Goal: Task Accomplishment & Management: Complete application form

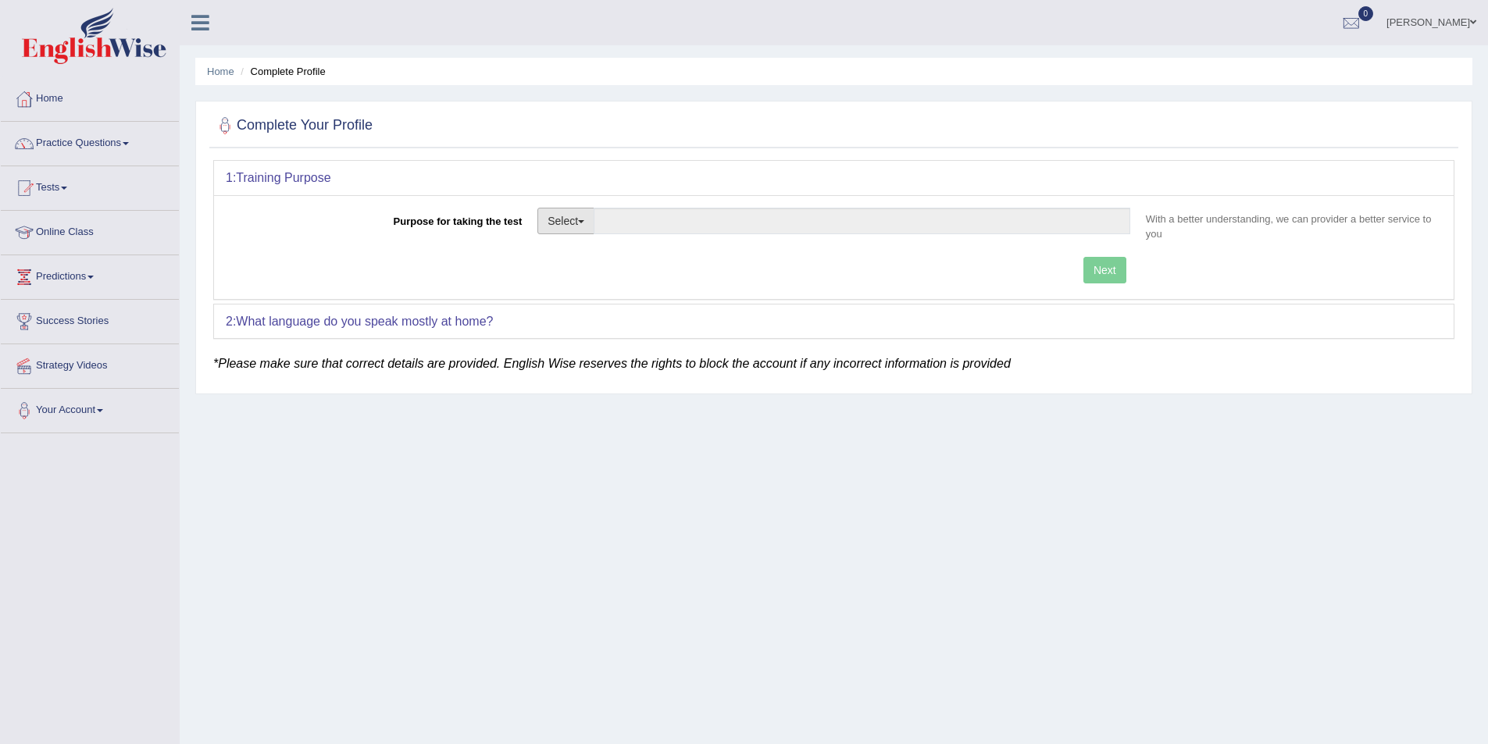
click at [565, 233] on button "Select" at bounding box center [565, 221] width 57 height 27
click at [591, 275] on link "Permanent Residency" at bounding box center [607, 275] width 139 height 20
type input "Permanent Residency"
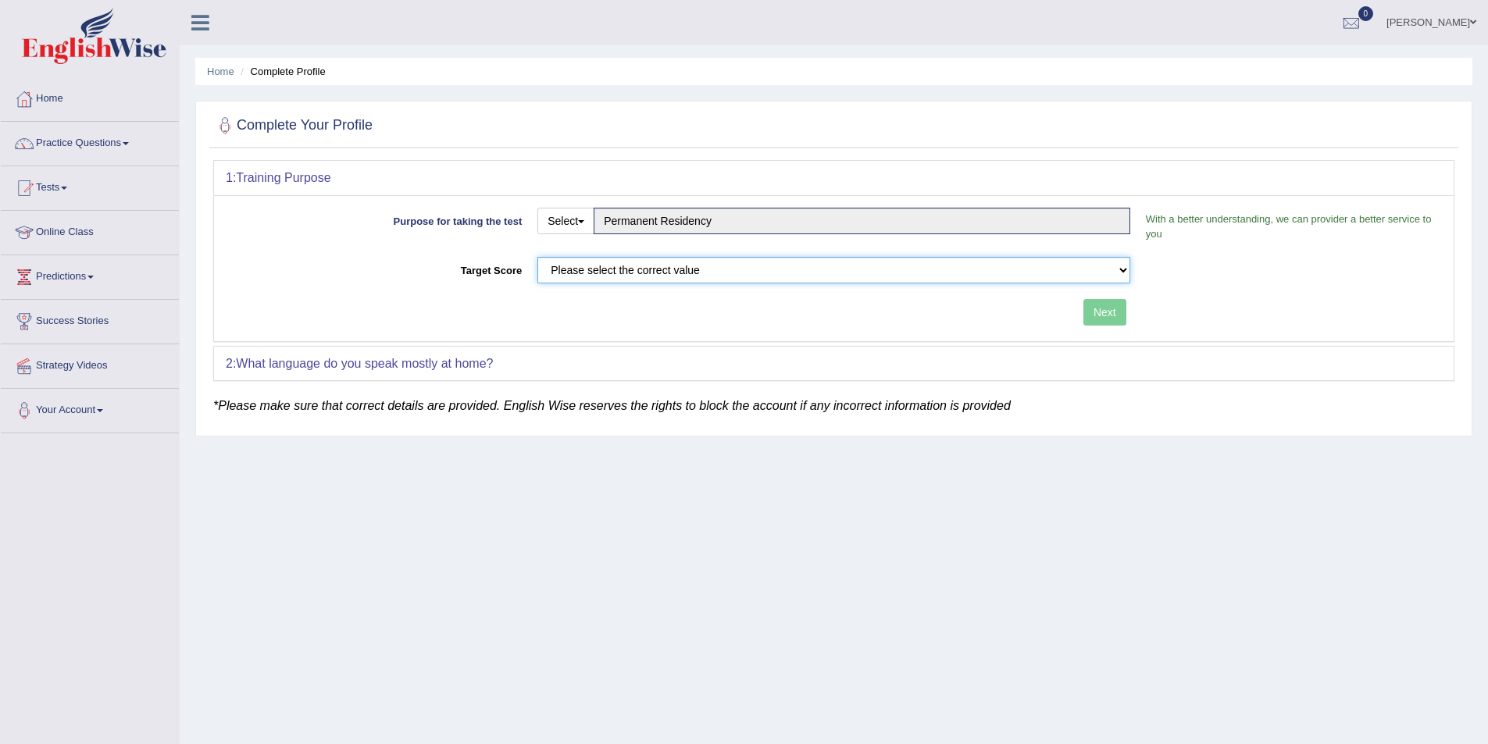
click at [910, 268] on select "Please select the correct value 50 (6 bands) 58 (6.5 bands) 65 (7 bands) 79 (8 …" at bounding box center [833, 270] width 593 height 27
select select "58"
click at [537, 257] on select "Please select the correct value 50 (6 bands) 58 (6.5 bands) 65 (7 bands) 79 (8 …" at bounding box center [833, 270] width 593 height 27
click at [1112, 312] on button "Next" at bounding box center [1104, 312] width 43 height 27
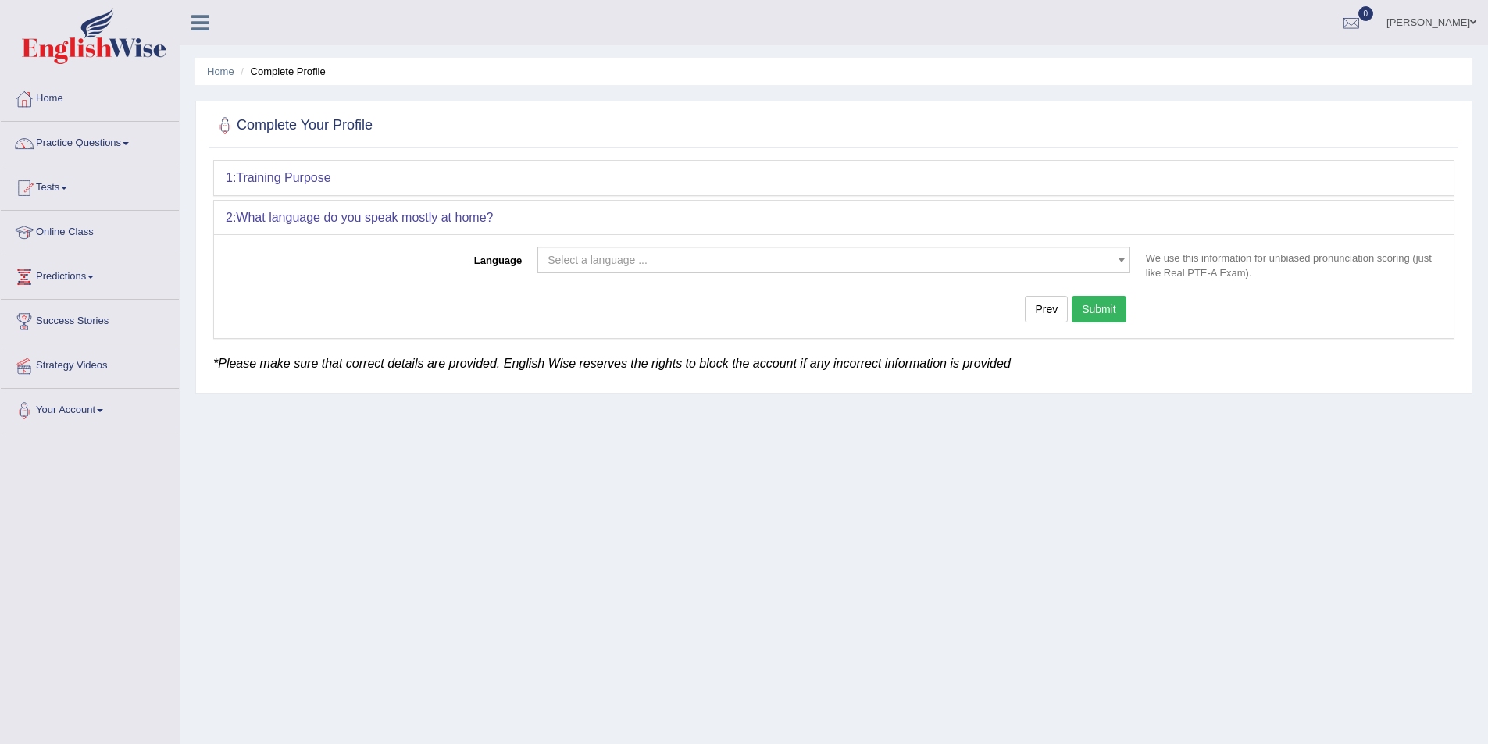
click at [660, 264] on span "Select a language ..." at bounding box center [829, 260] width 563 height 16
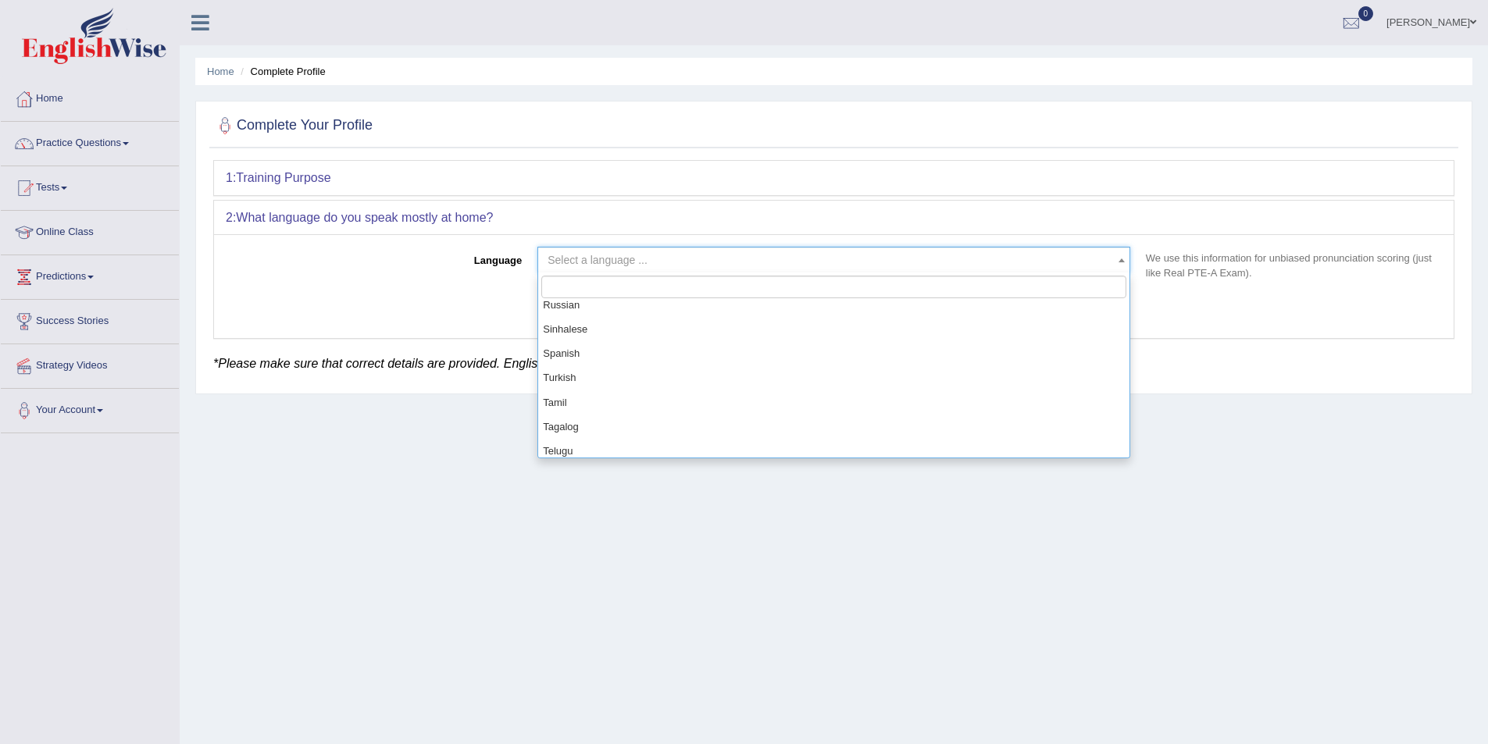
scroll to position [1094, 0]
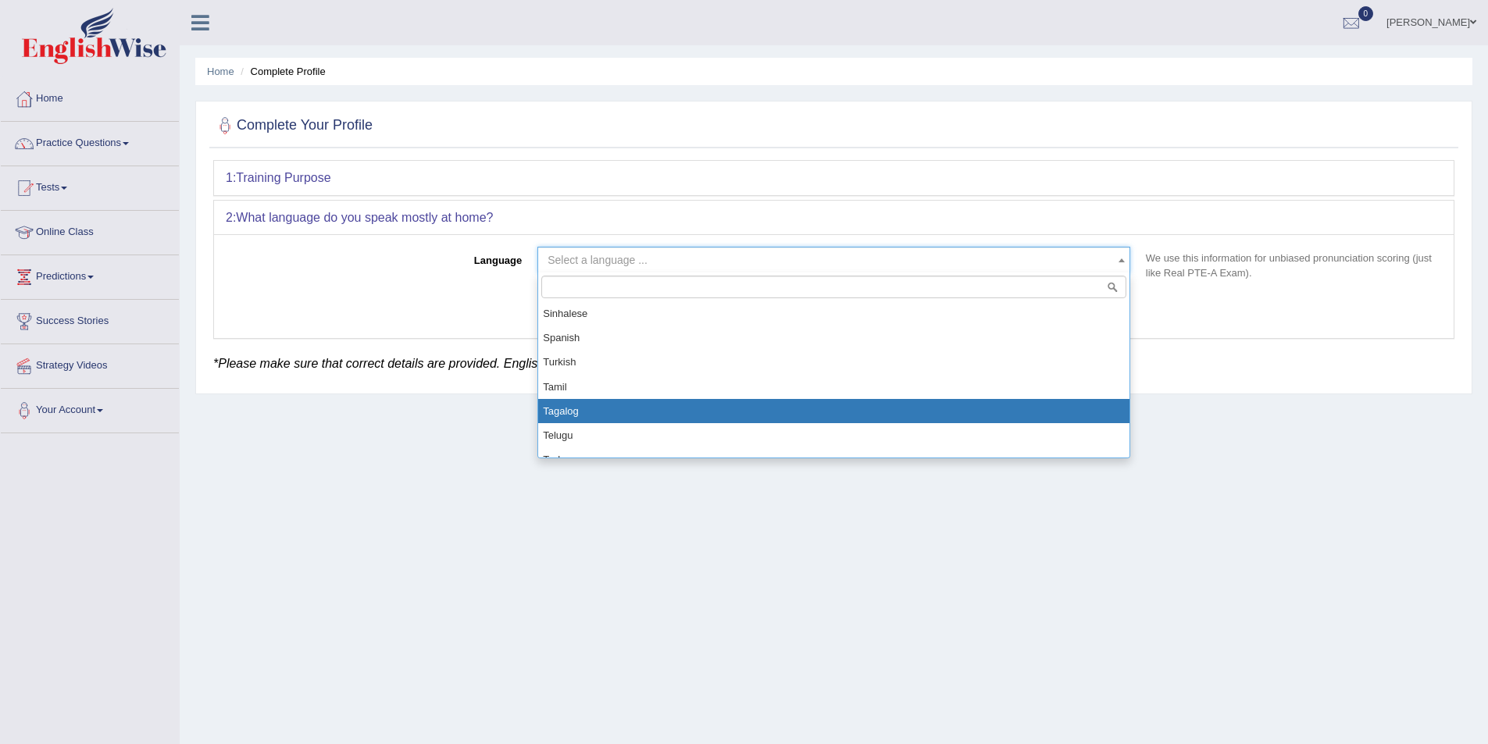
select select "Tagalog"
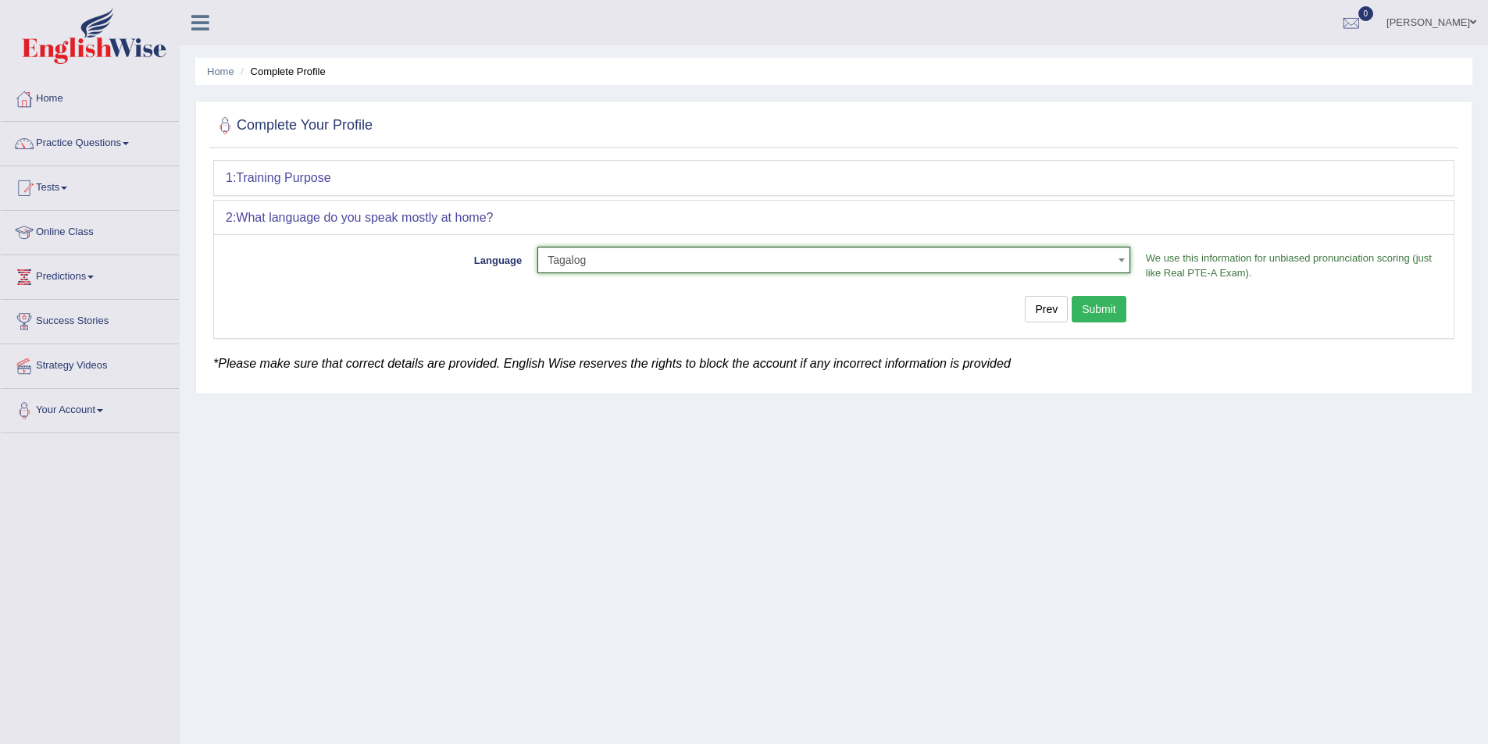
click at [1113, 310] on button "Submit" at bounding box center [1099, 309] width 55 height 27
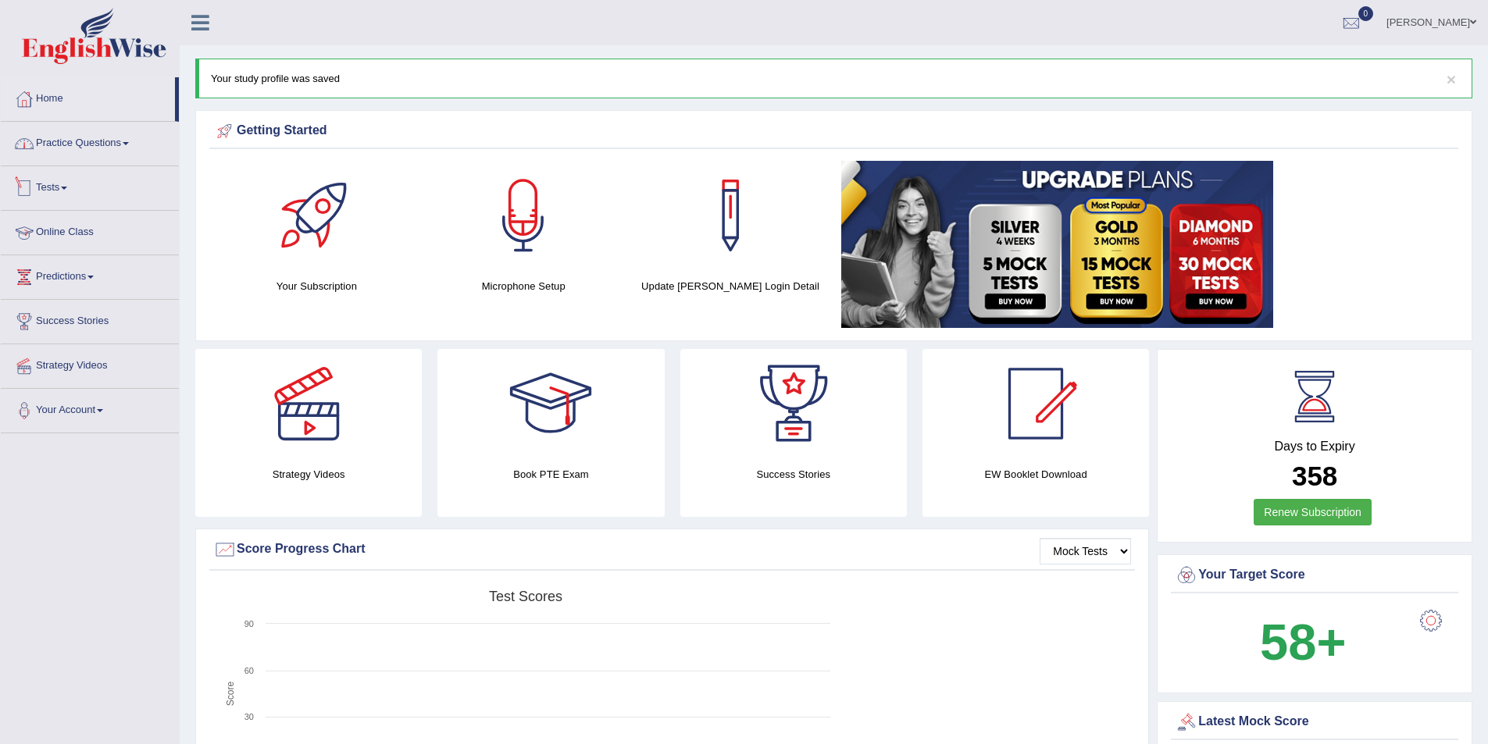
click at [57, 225] on link "Online Class" at bounding box center [90, 230] width 178 height 39
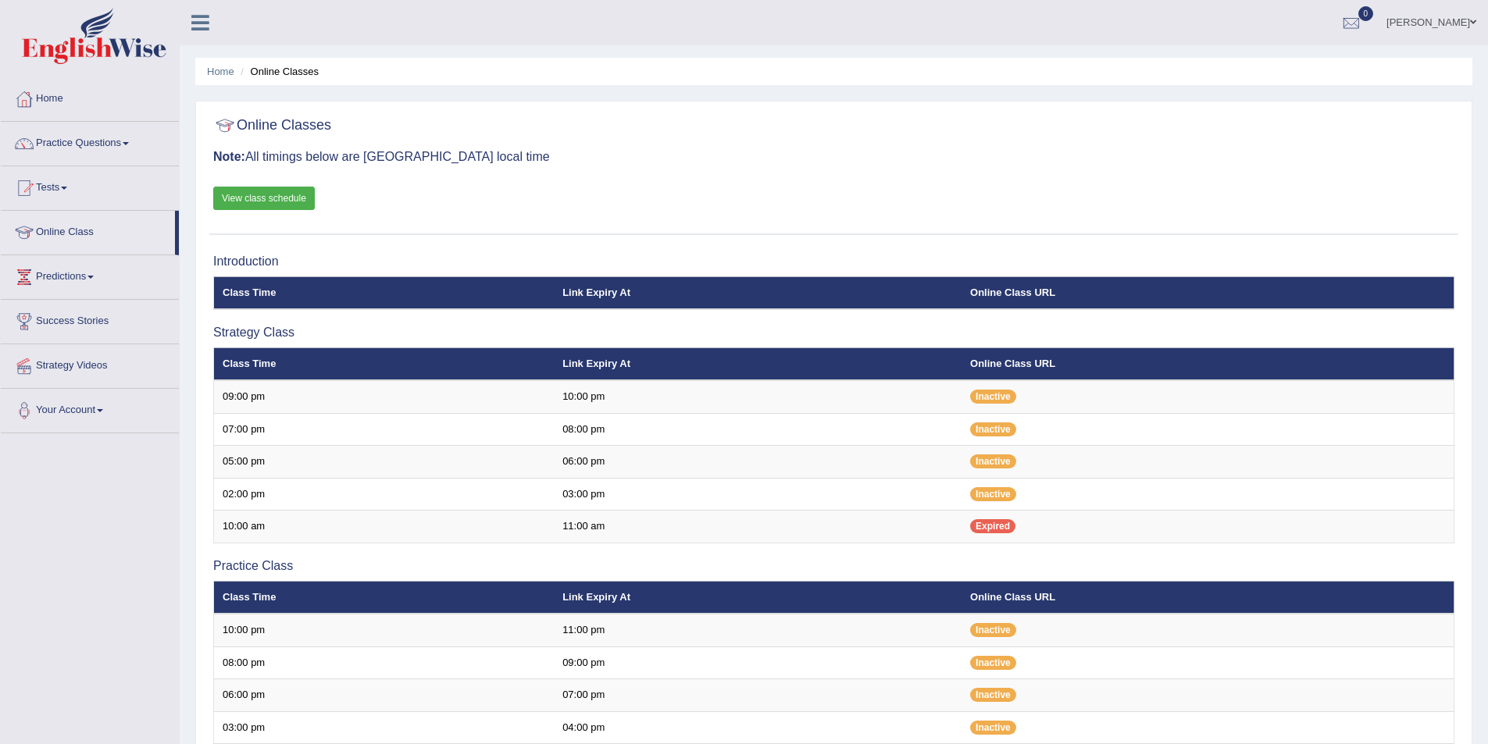
click at [273, 200] on link "View class schedule" at bounding box center [264, 198] width 102 height 23
click at [49, 97] on link "Home" at bounding box center [90, 96] width 178 height 39
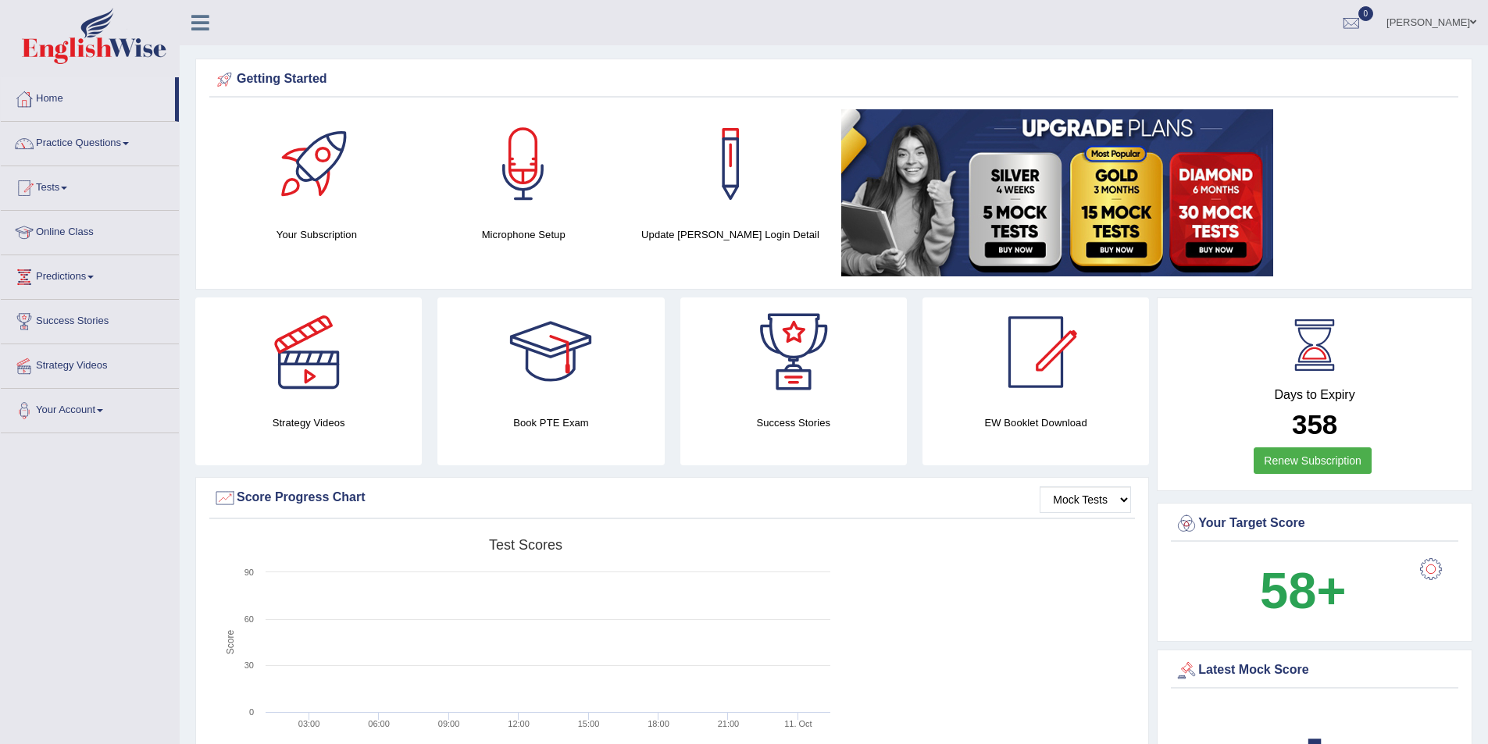
click at [76, 227] on link "Online Class" at bounding box center [90, 230] width 178 height 39
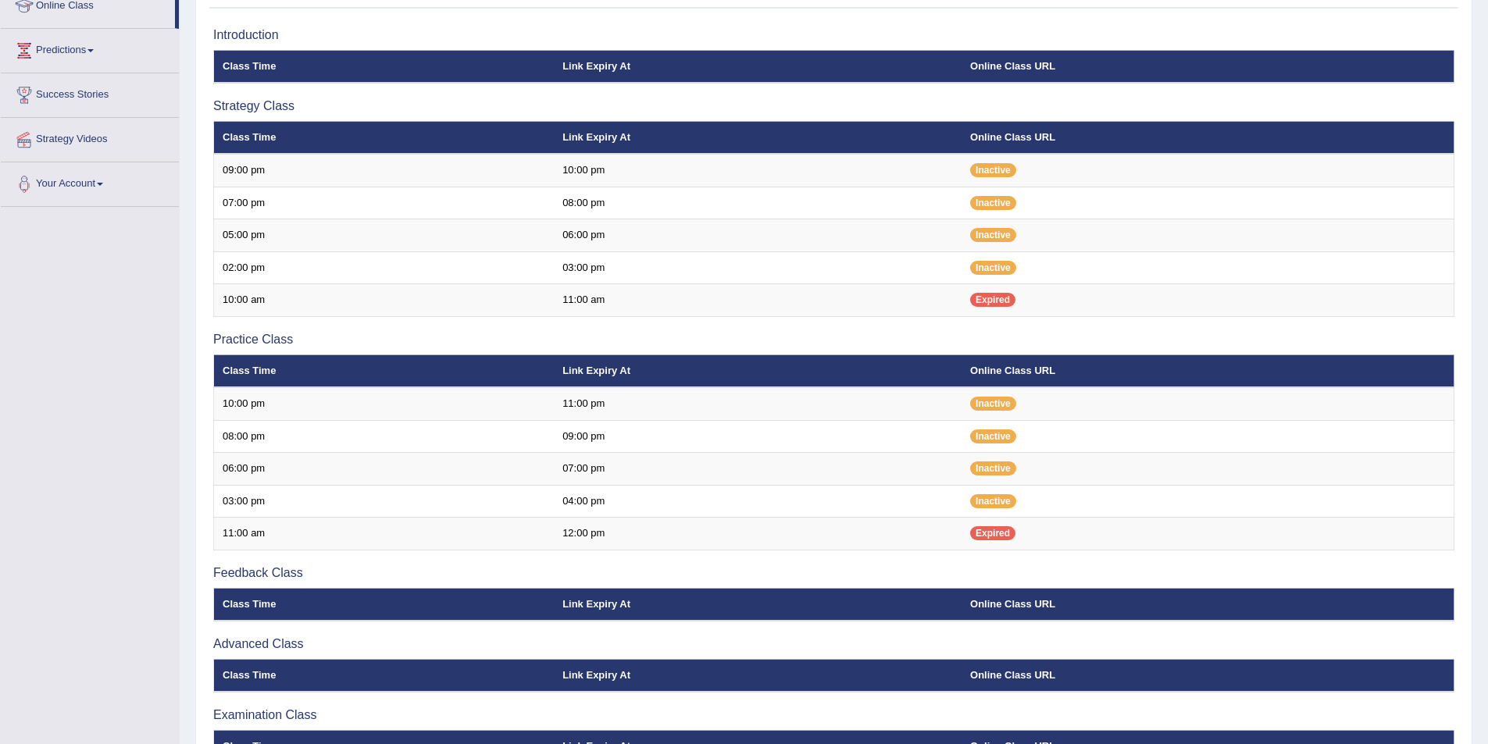
scroll to position [234, 0]
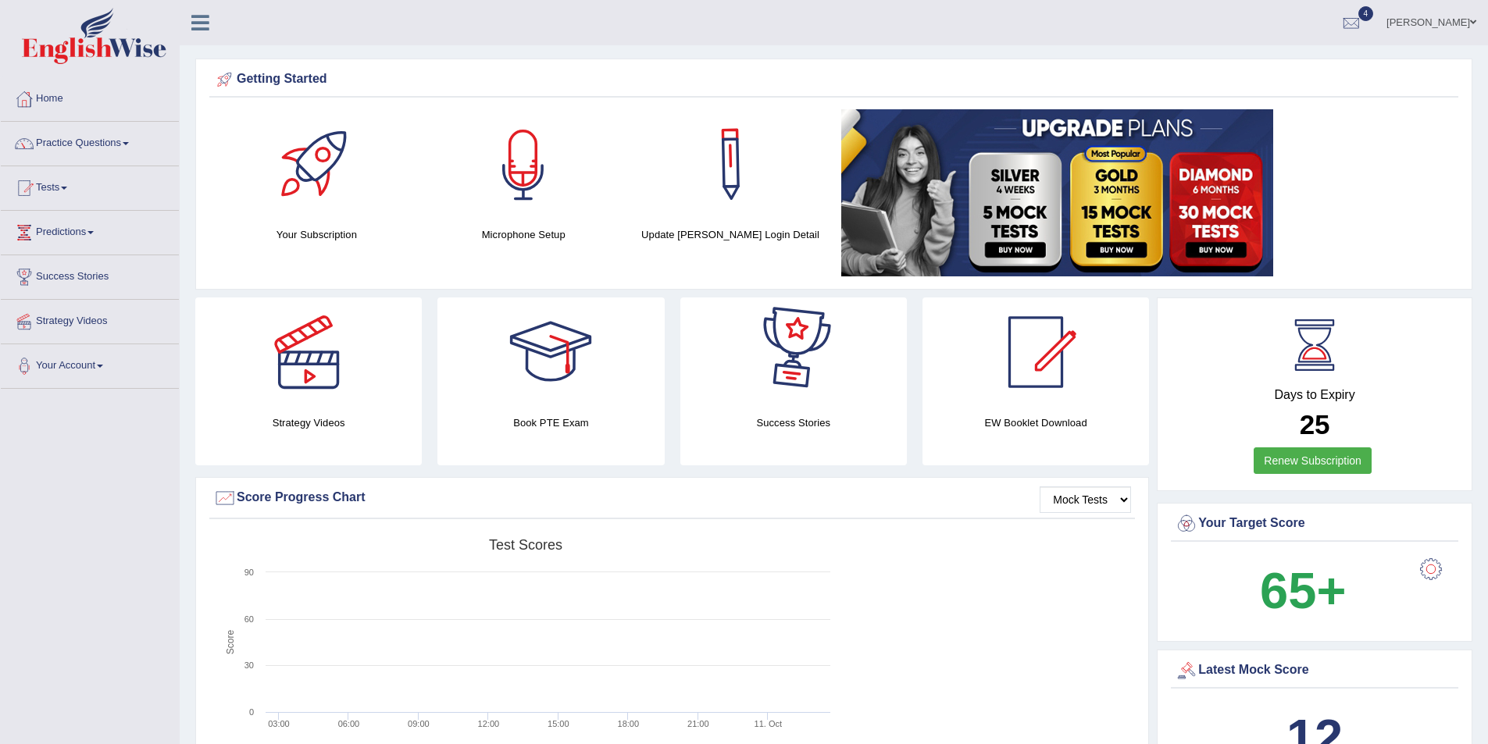
click at [541, 26] on div "Thelma Palacio Toggle navigation Username: thelma_parramatta Access Type: Onlin…" at bounding box center [834, 22] width 1308 height 45
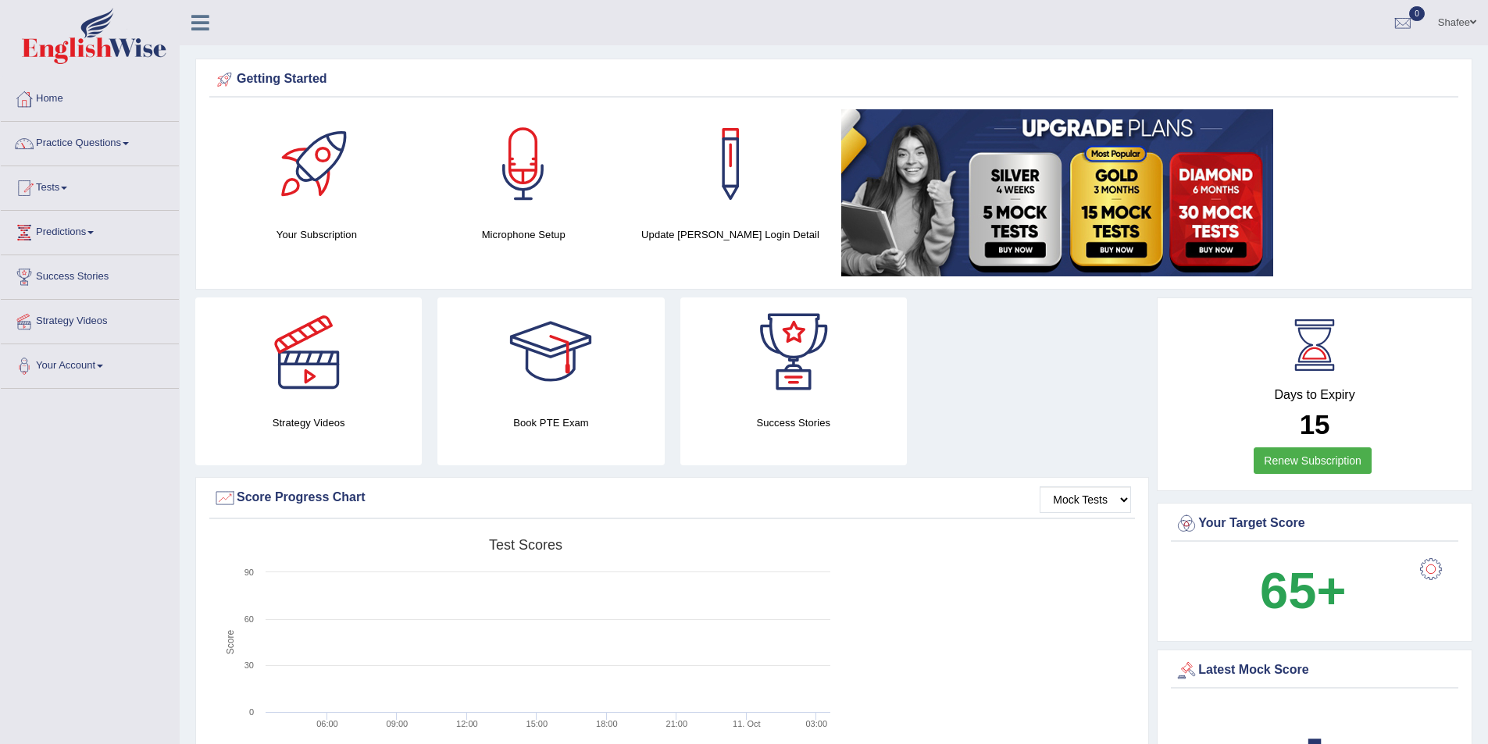
click at [1450, 25] on link "Shafee" at bounding box center [1457, 20] width 62 height 41
click at [1380, 185] on link "Log out" at bounding box center [1402, 203] width 169 height 36
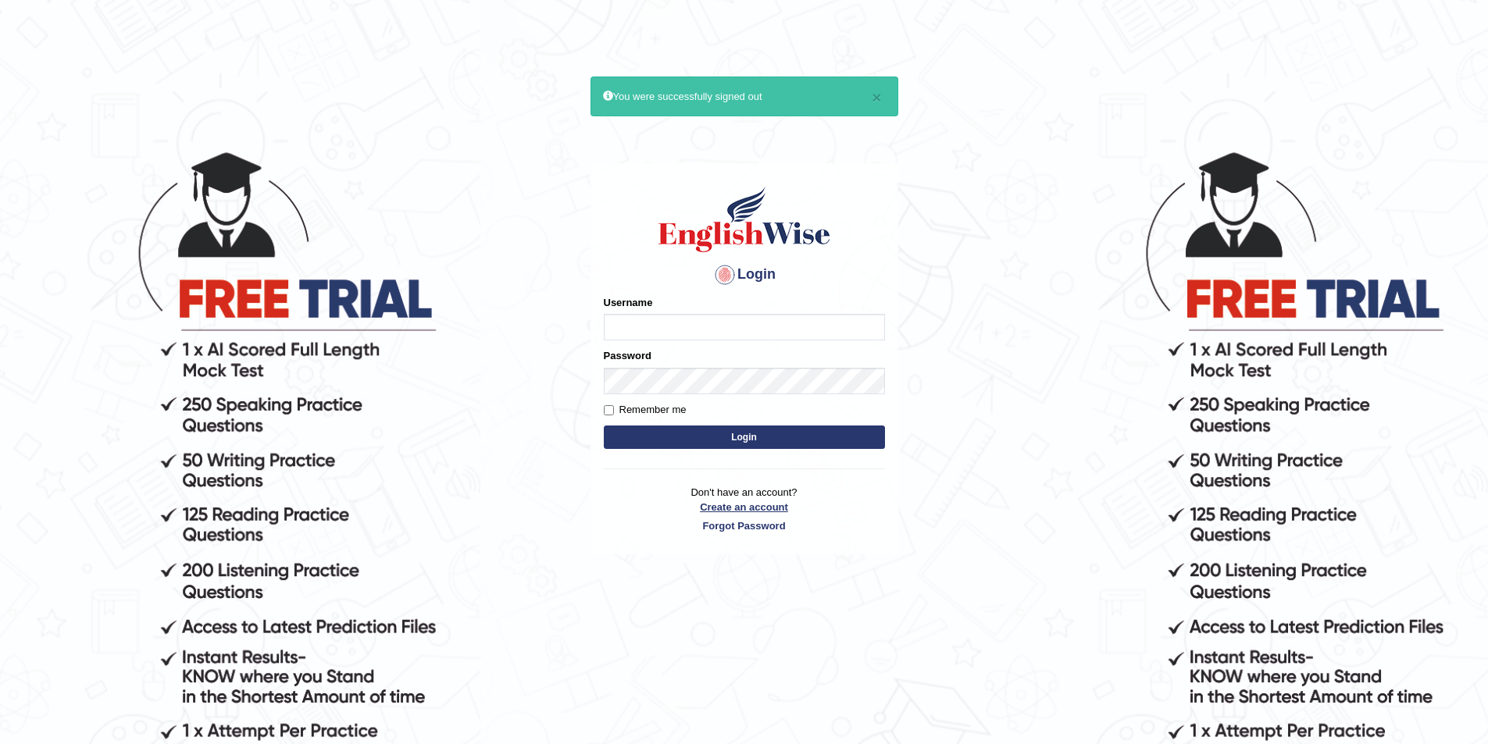
click at [766, 507] on link "Create an account" at bounding box center [744, 507] width 281 height 15
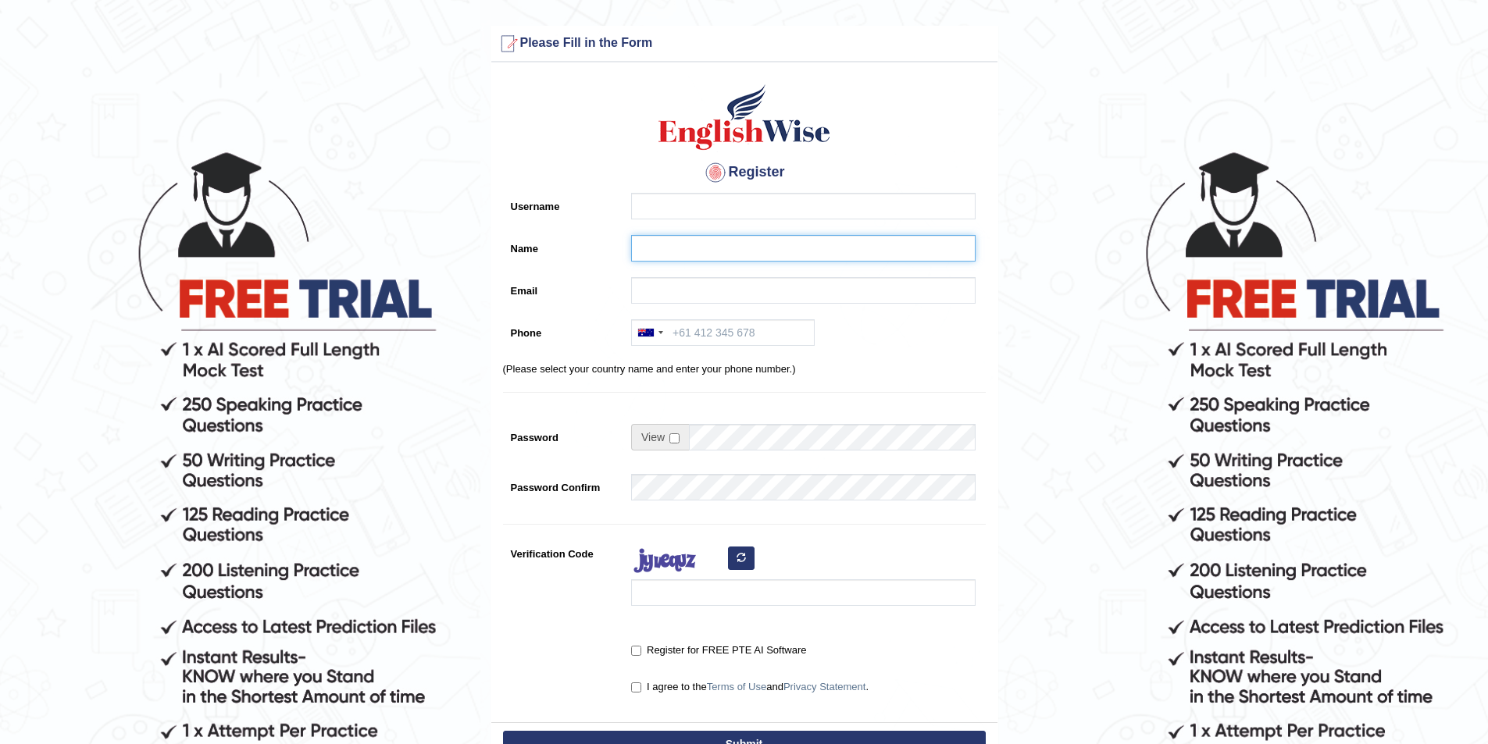
click at [657, 248] on input "Name" at bounding box center [803, 248] width 344 height 27
paste input "[PERSON_NAME]"
type input "[PERSON_NAME]"
click at [643, 207] on input "Username" at bounding box center [803, 206] width 344 height 27
type input "fatumah_parramatta"
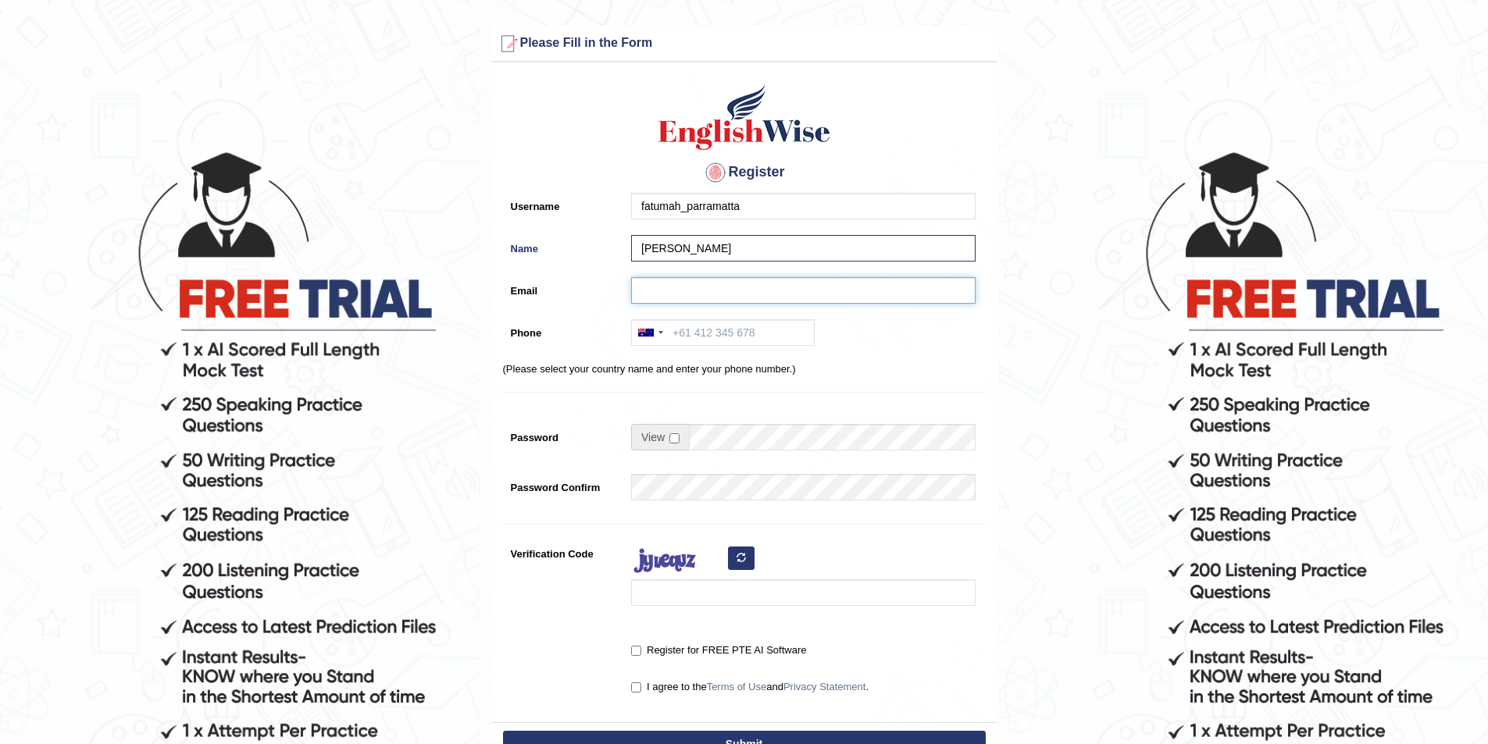
click at [664, 295] on input "Email" at bounding box center [803, 290] width 344 height 27
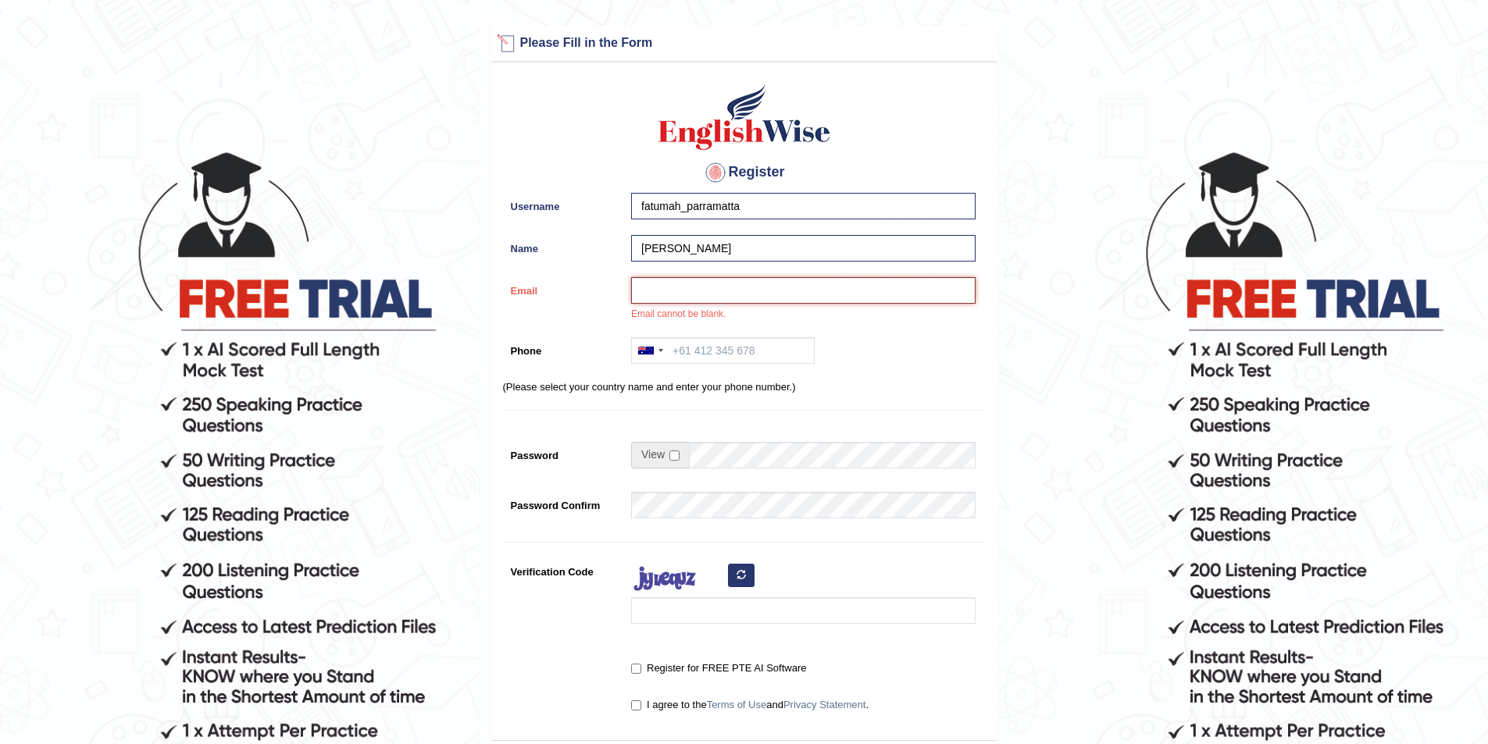
paste input "nassuunafatumah@yahoo.com"
type input "nassuunafatumah@yahoo.com"
click at [689, 356] on input "Phone" at bounding box center [723, 350] width 184 height 27
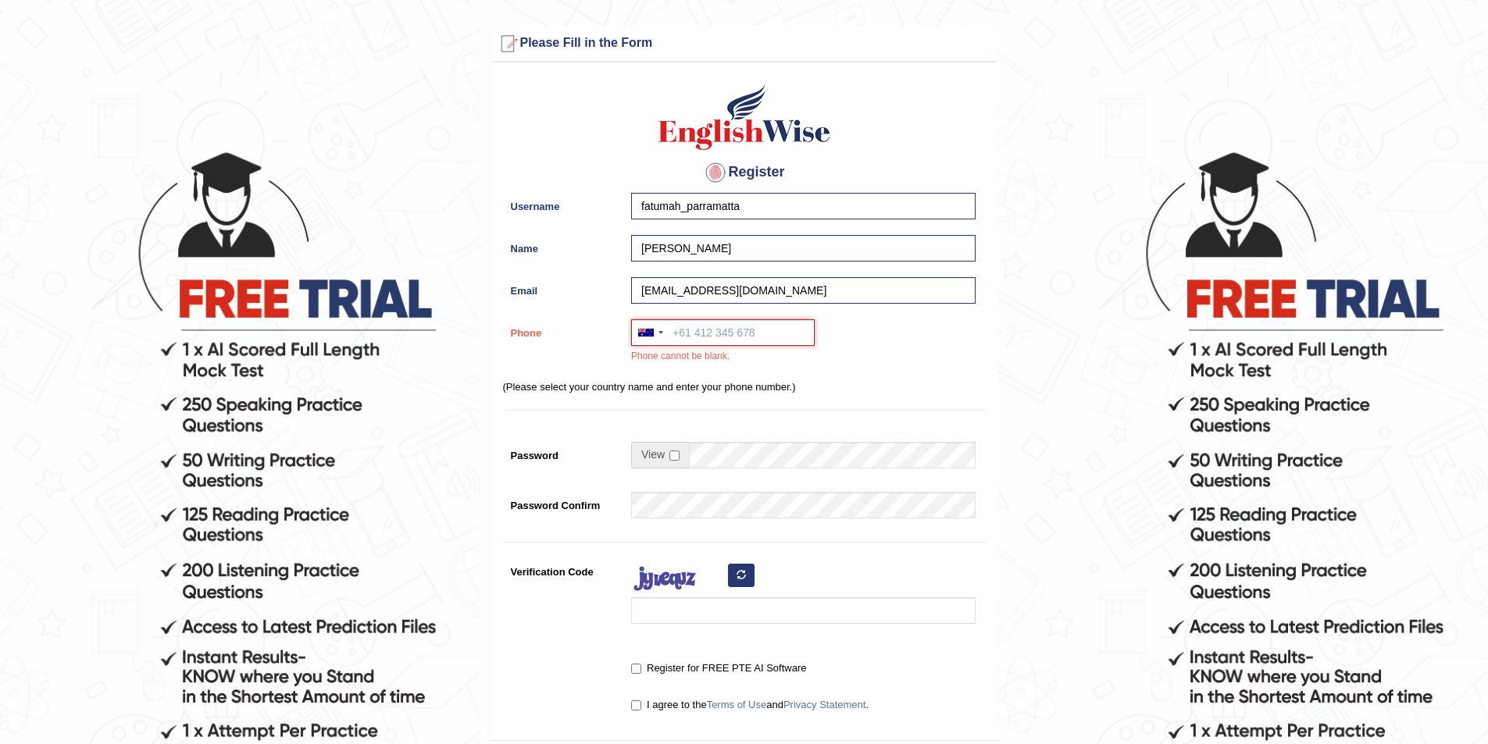
paste input "0477 941 222"
type input "0477 941 222"
click at [673, 457] on input "checkbox" at bounding box center [674, 456] width 10 height 10
checkbox input "true"
click at [742, 448] on input "Password" at bounding box center [832, 455] width 287 height 27
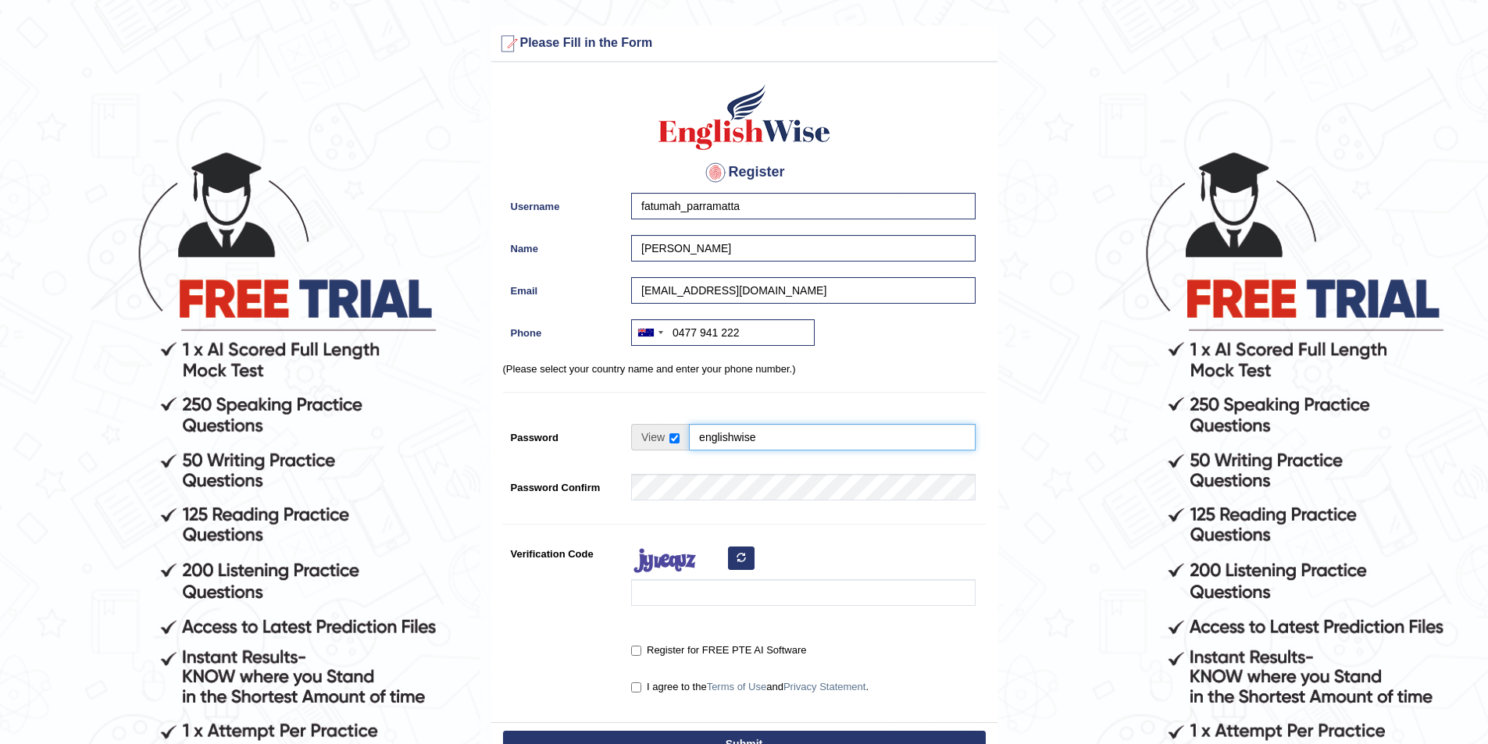
type input "englishwise"
click at [664, 589] on input "Verification Code" at bounding box center [803, 593] width 344 height 27
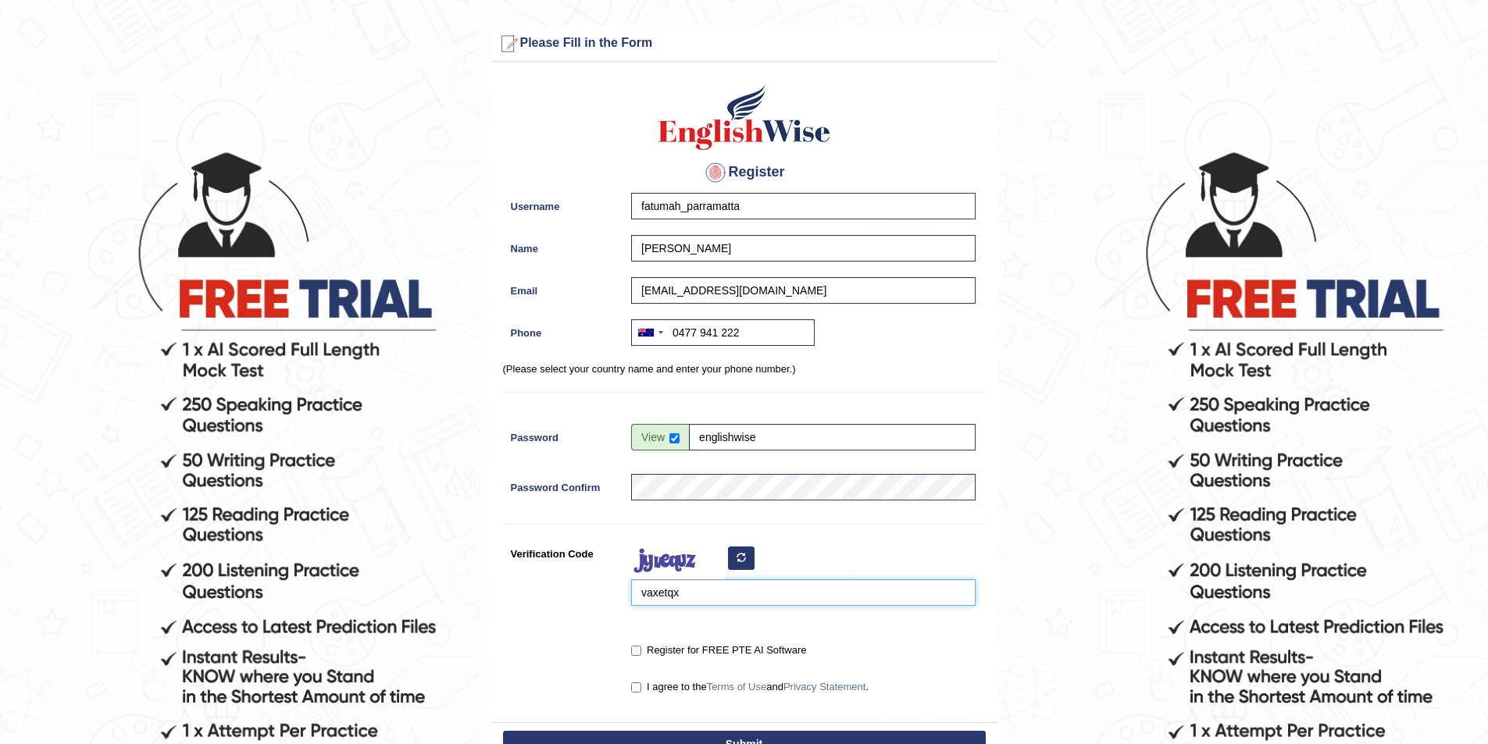
type input "vaxetqx"
click at [639, 649] on input "Register for FREE PTE AI Software" at bounding box center [636, 651] width 10 height 10
checkbox input "true"
click at [634, 686] on input "I agree to the Terms of Use and Privacy Statement ." at bounding box center [636, 688] width 10 height 10
checkbox input "true"
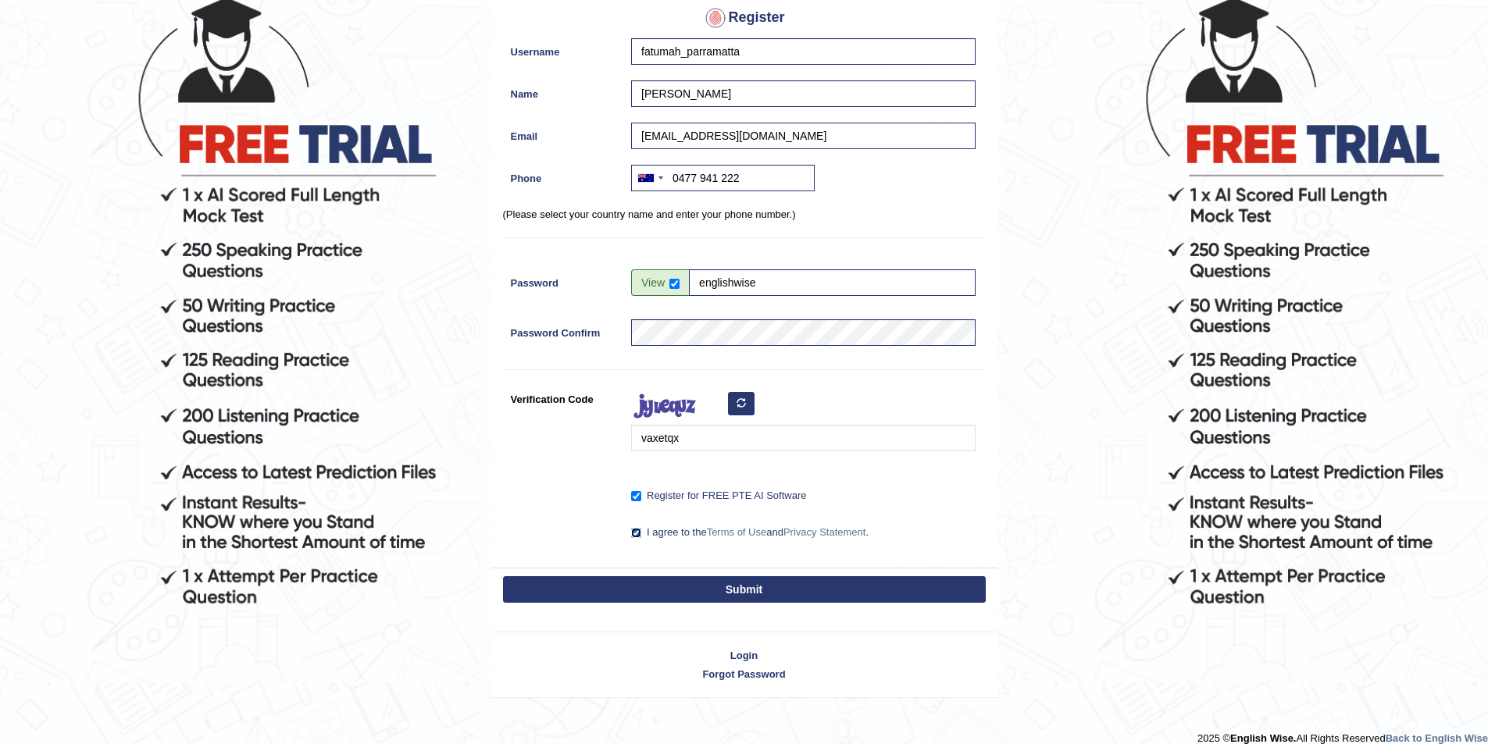
scroll to position [156, 0]
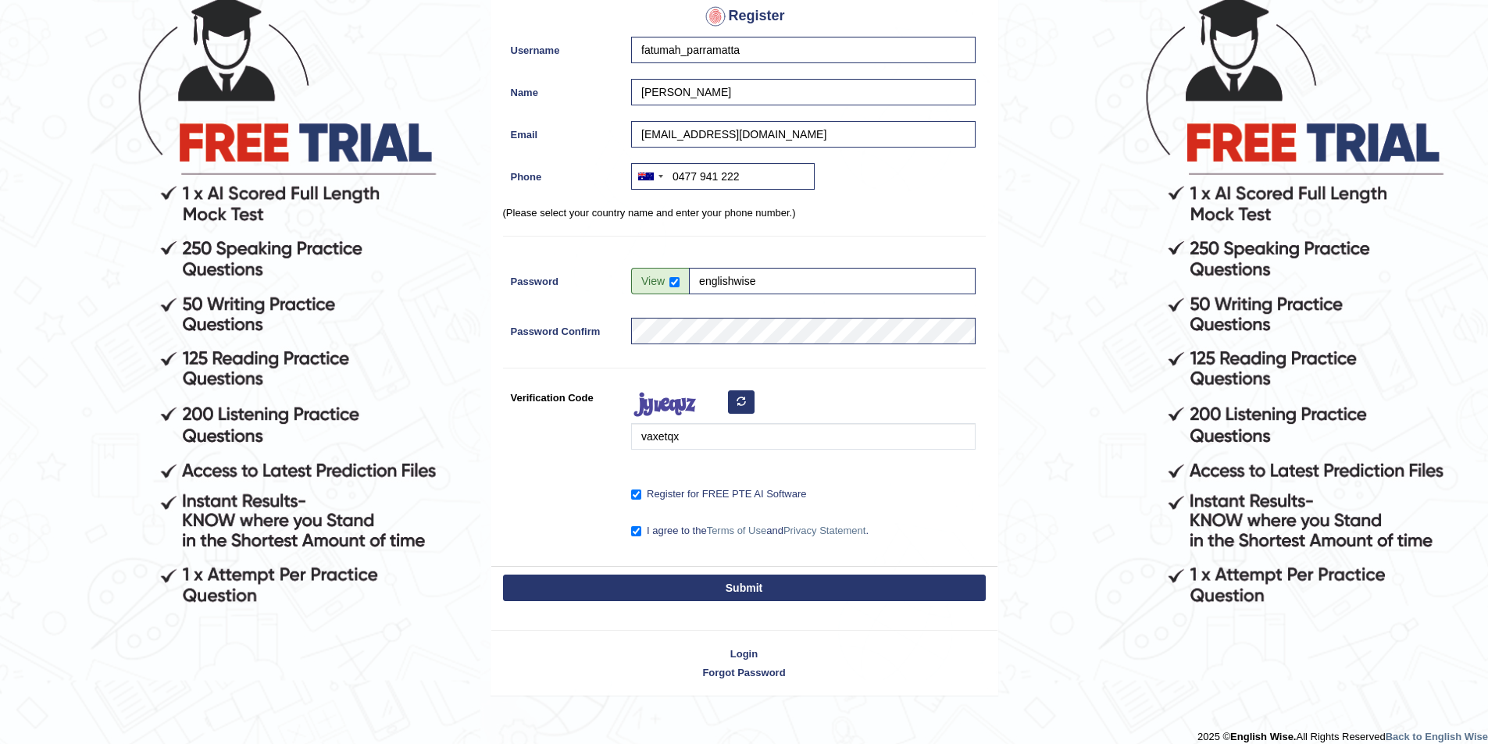
click at [746, 594] on button "Submit" at bounding box center [744, 588] width 483 height 27
type input "+61477941222"
